Goal: Information Seeking & Learning: Find specific fact

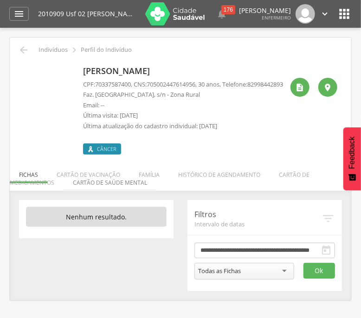
click at [148, 184] on li "Cartão de saúde mental" at bounding box center [109, 181] width 93 height 22
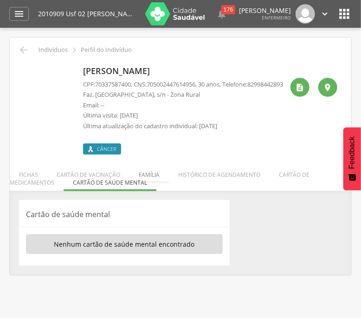
click at [150, 179] on li "Família" at bounding box center [148, 173] width 39 height 22
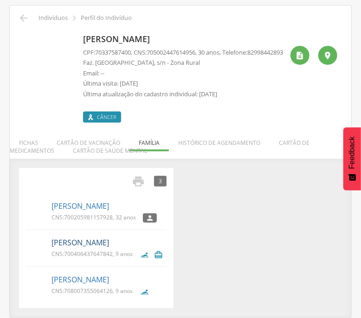
scroll to position [39, 0]
drag, startPoint x: 49, startPoint y: 207, endPoint x: 124, endPoint y: 207, distance: 74.6
click at [124, 207] on div "Andersson da Silva CNS: 700205981157928 , 32 anos " at bounding box center [96, 211] width 140 height 27
copy link "Andersson da Silva"
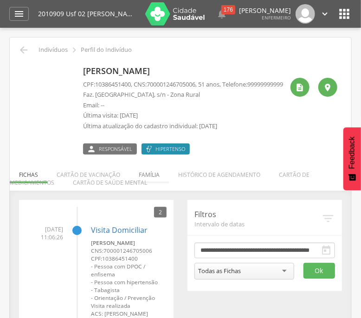
click at [155, 178] on li "Família" at bounding box center [148, 173] width 39 height 22
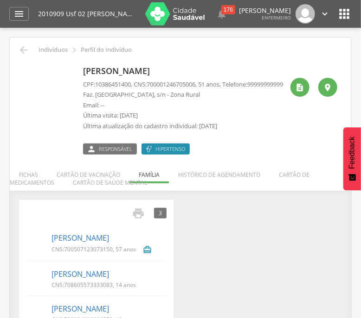
scroll to position [35, 0]
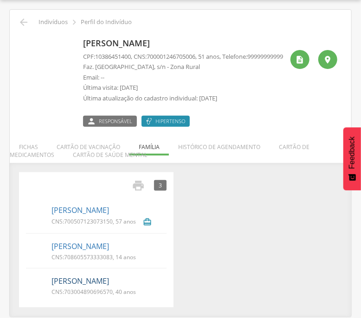
click at [91, 283] on link "[PERSON_NAME]" at bounding box center [79, 281] width 57 height 11
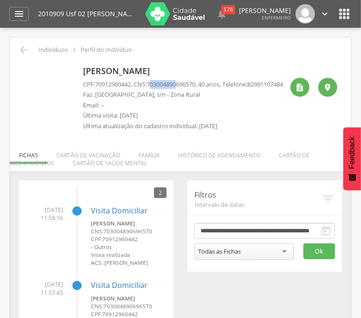
drag, startPoint x: 153, startPoint y: 82, endPoint x: 180, endPoint y: 82, distance: 26.9
click at [180, 82] on span "703004890696570" at bounding box center [170, 84] width 49 height 8
drag, startPoint x: 151, startPoint y: 83, endPoint x: 200, endPoint y: 84, distance: 49.6
click at [195, 84] on span "703004890696570" at bounding box center [170, 84] width 49 height 8
copy span "703004890696570"
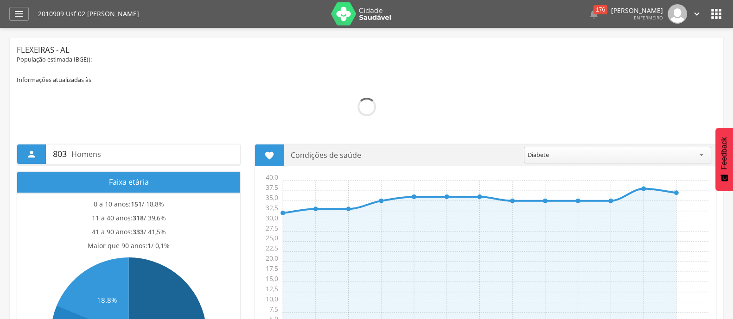
click at [711, 10] on icon "" at bounding box center [715, 13] width 15 height 15
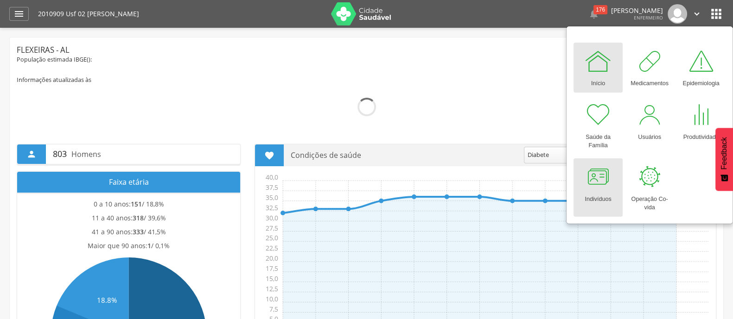
click at [591, 188] on div at bounding box center [598, 177] width 28 height 28
